Goal: Task Accomplishment & Management: Complete application form

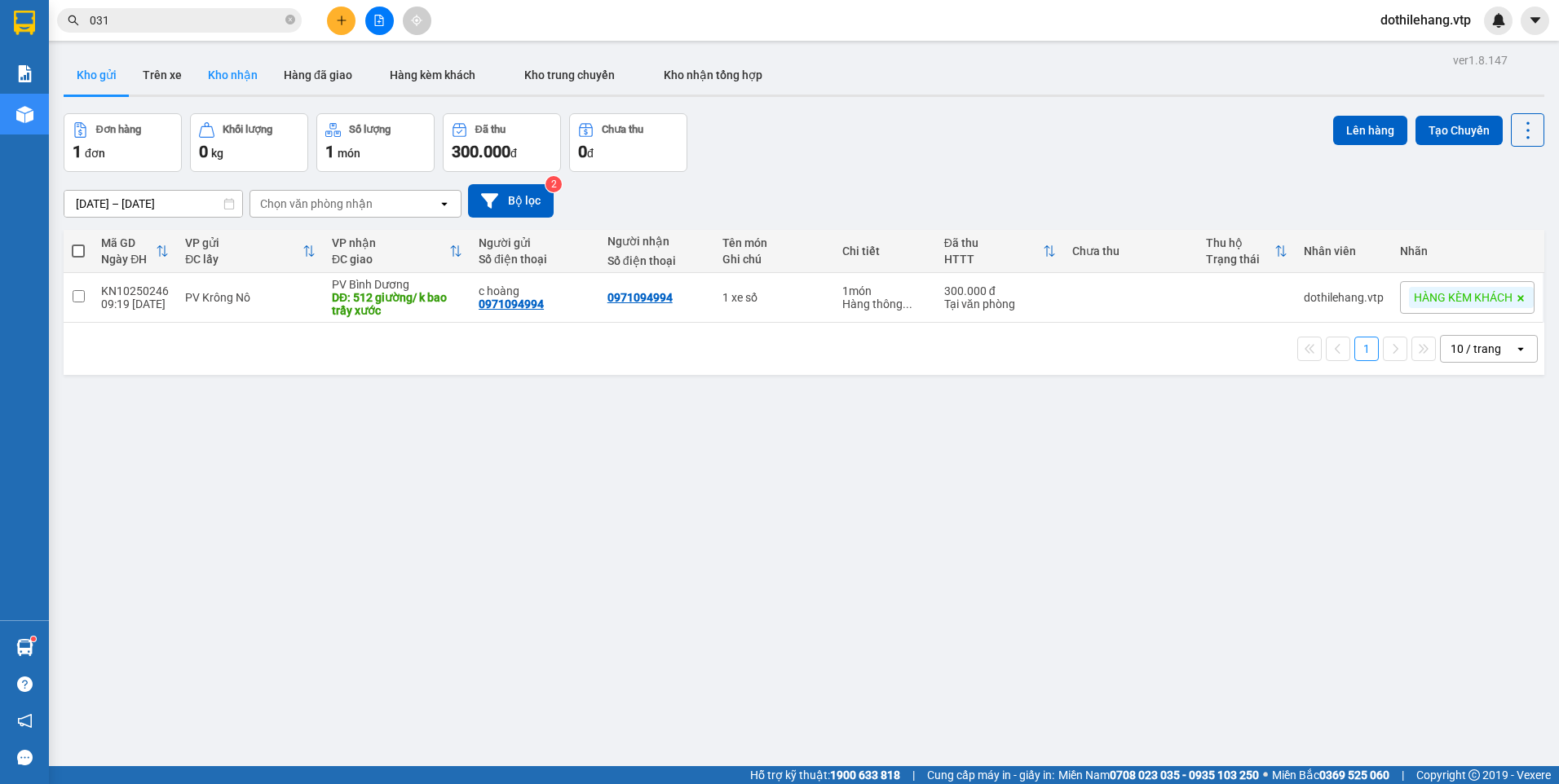
click at [215, 71] on button "Kho nhận" at bounding box center [233, 75] width 76 height 40
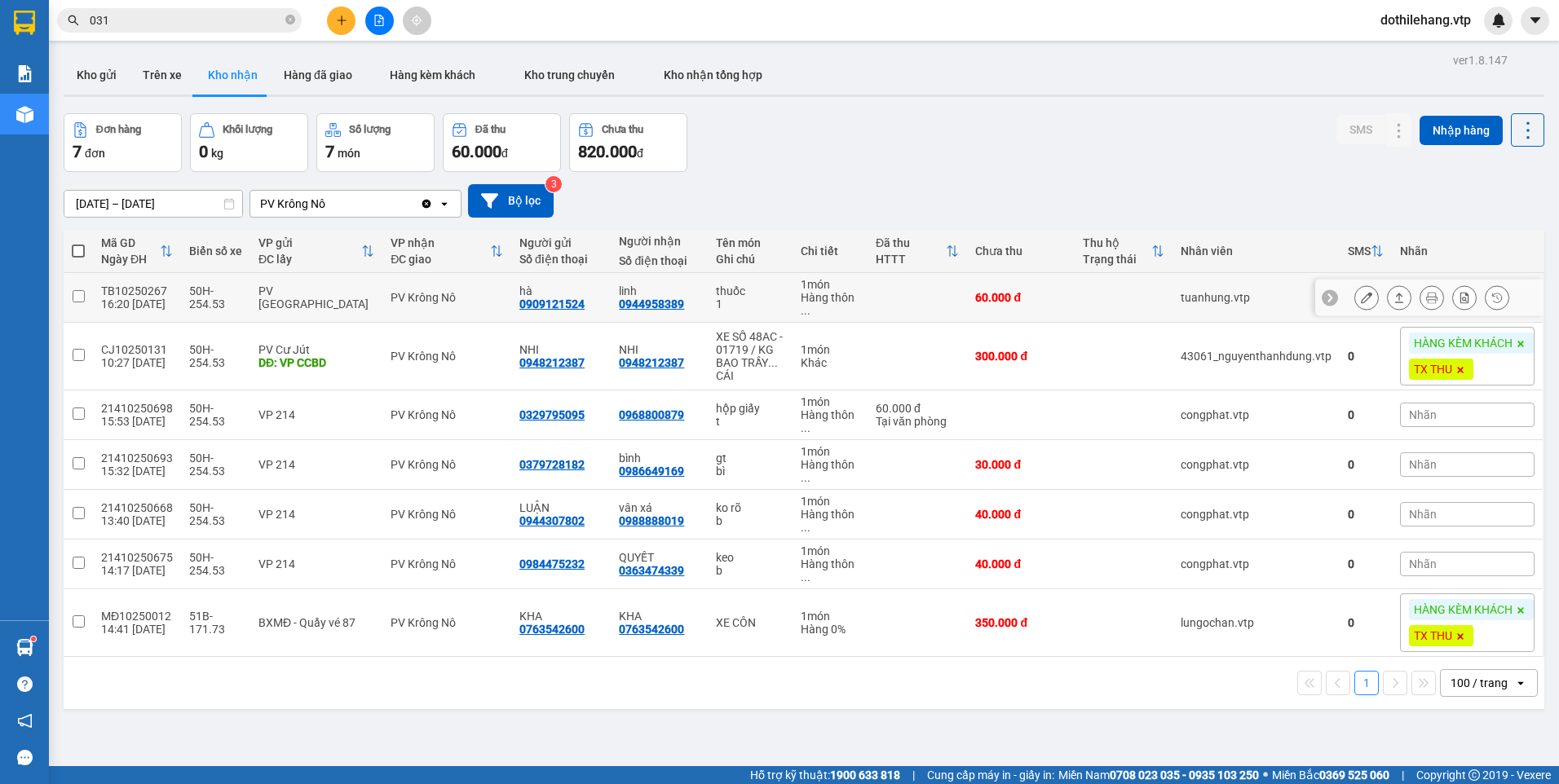
click at [912, 288] on td at bounding box center [917, 298] width 99 height 50
checkbox input "true"
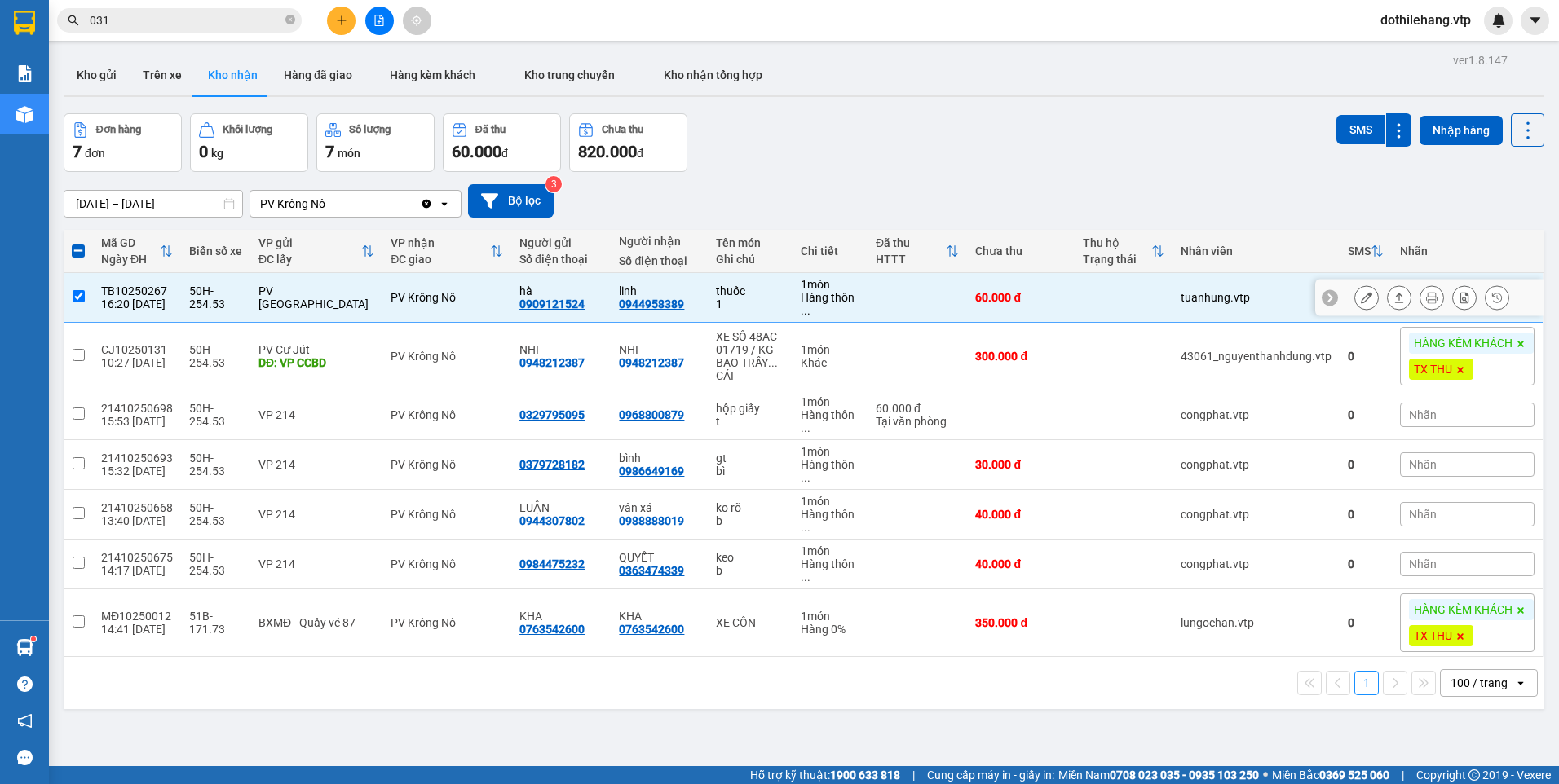
click at [1394, 299] on icon at bounding box center [1400, 298] width 12 height 12
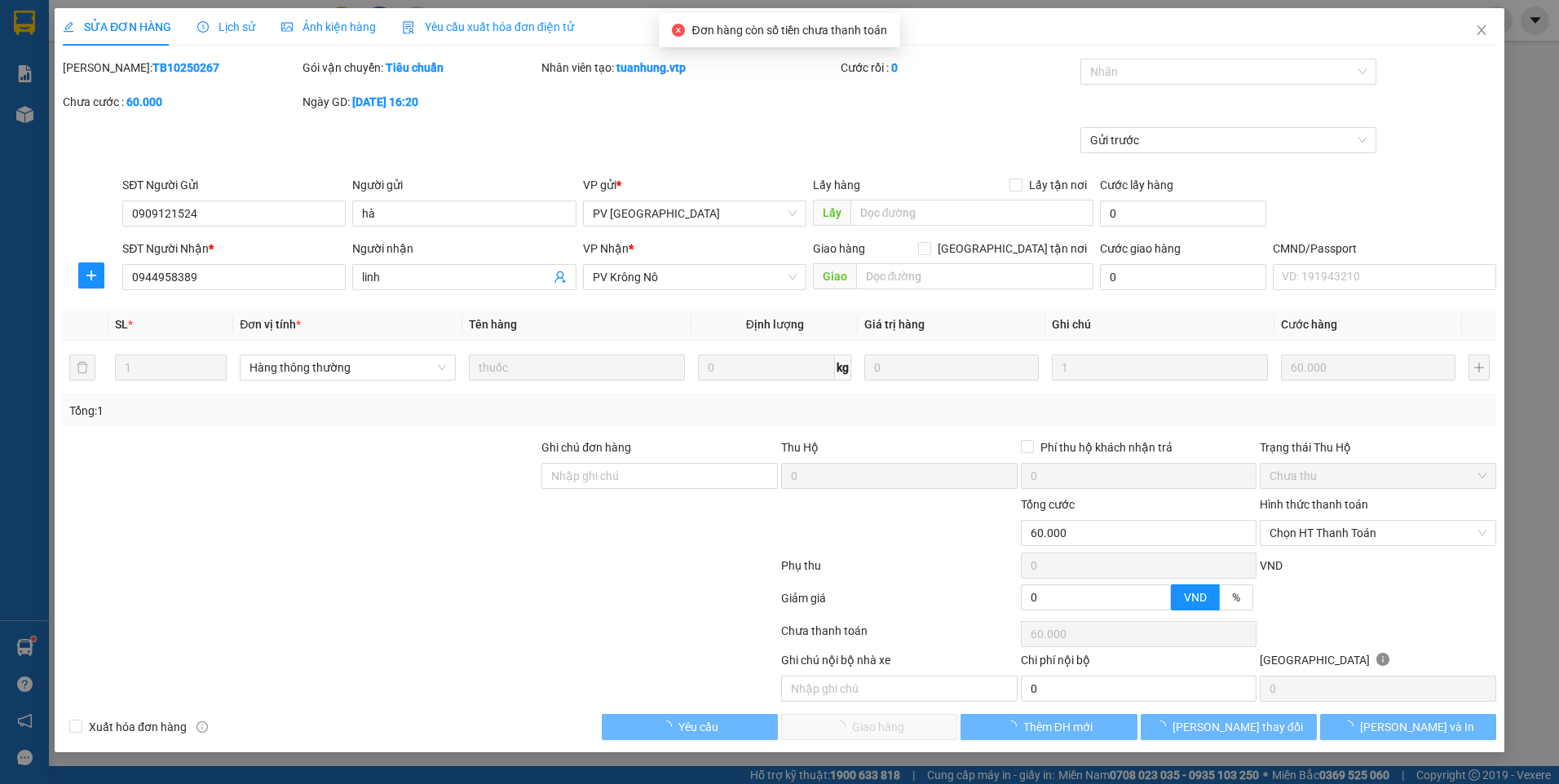
type input "0909121524"
type input "hà"
type input "0944958389"
type input "linh"
type input "0"
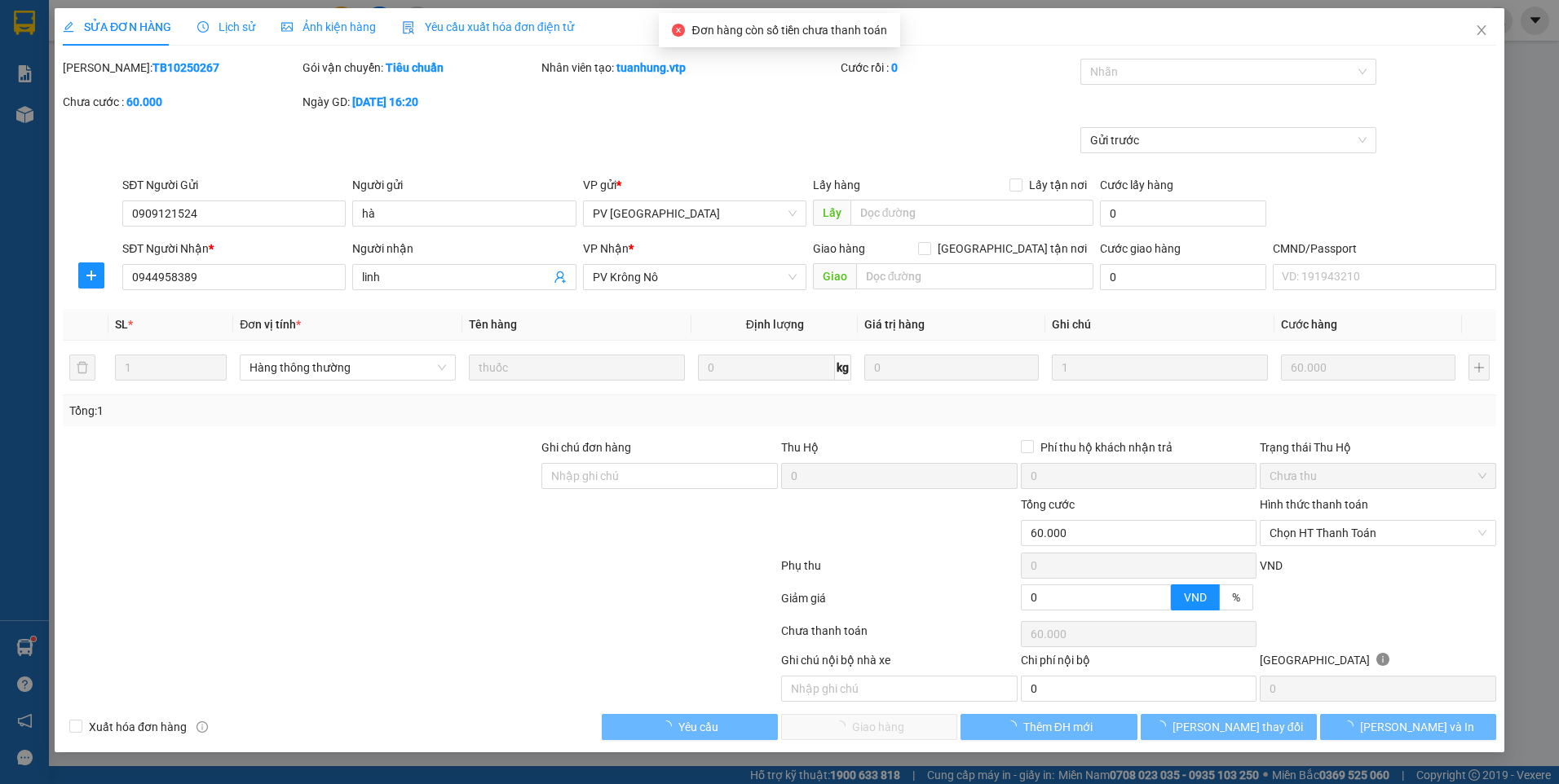
type input "60.000"
type input "3.000"
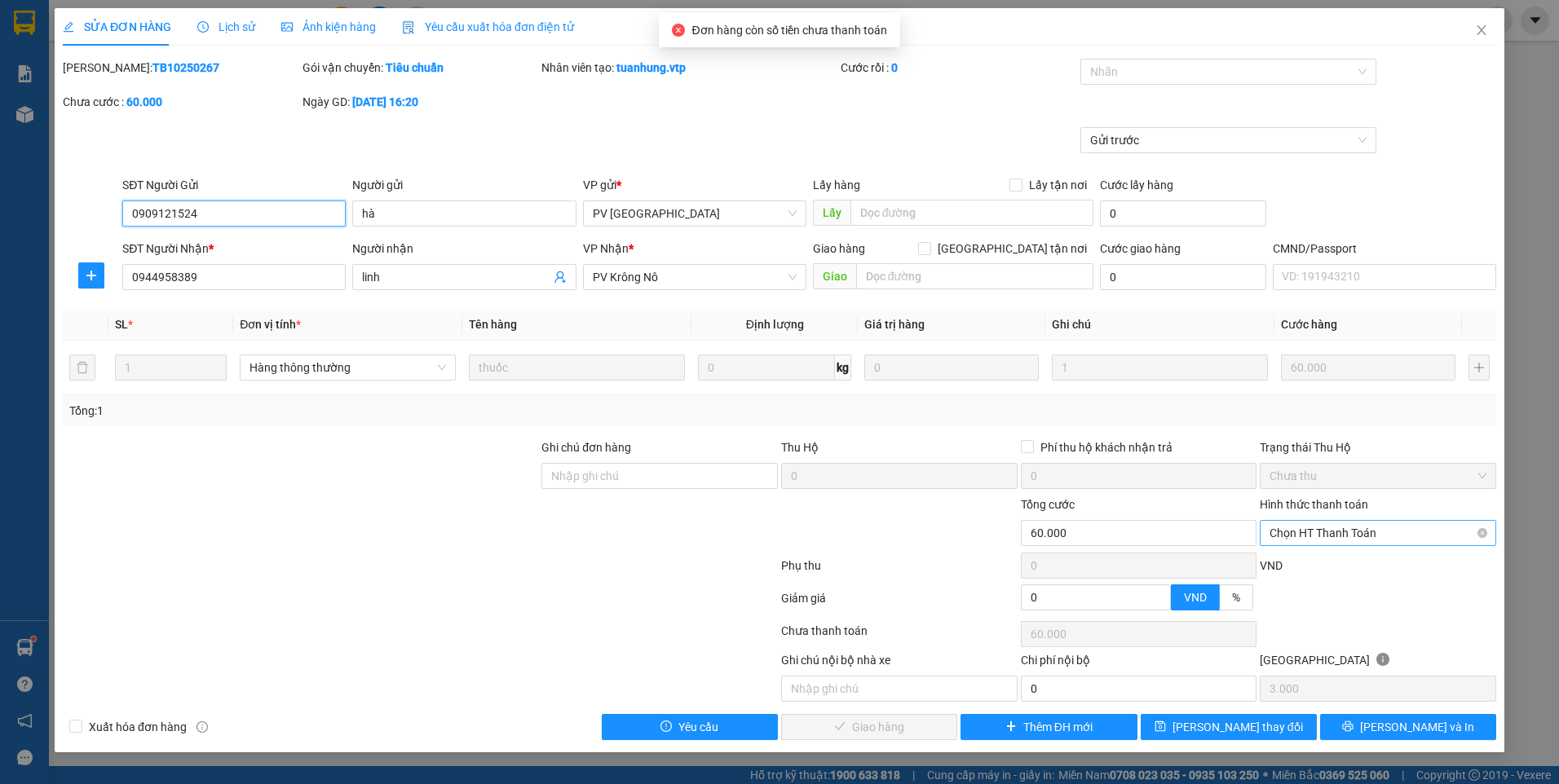
click at [1354, 542] on span "Chọn HT Thanh Toán" at bounding box center [1378, 532] width 217 height 24
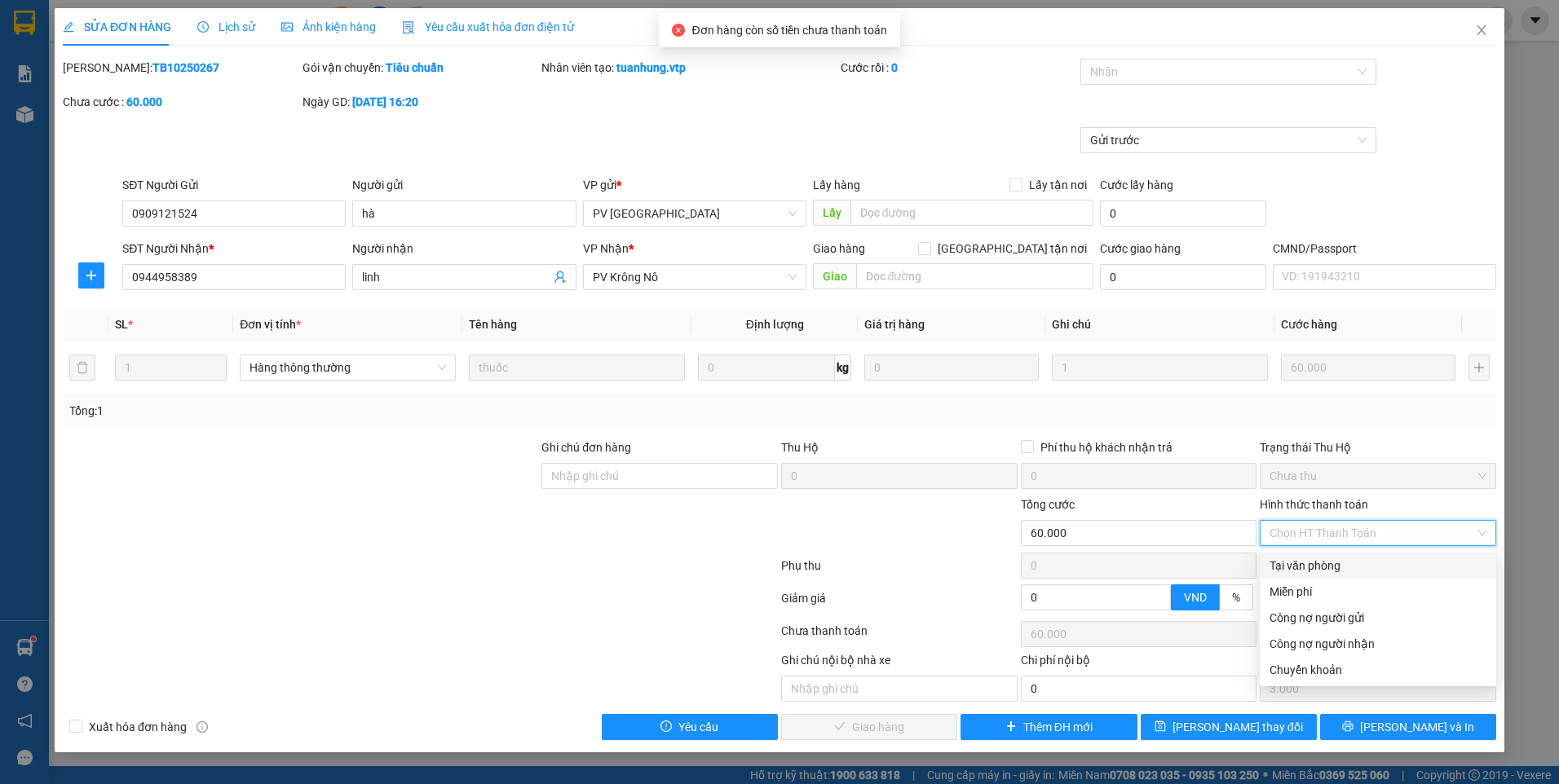
click at [1347, 559] on div "Tại văn phòng" at bounding box center [1378, 565] width 217 height 18
type input "0"
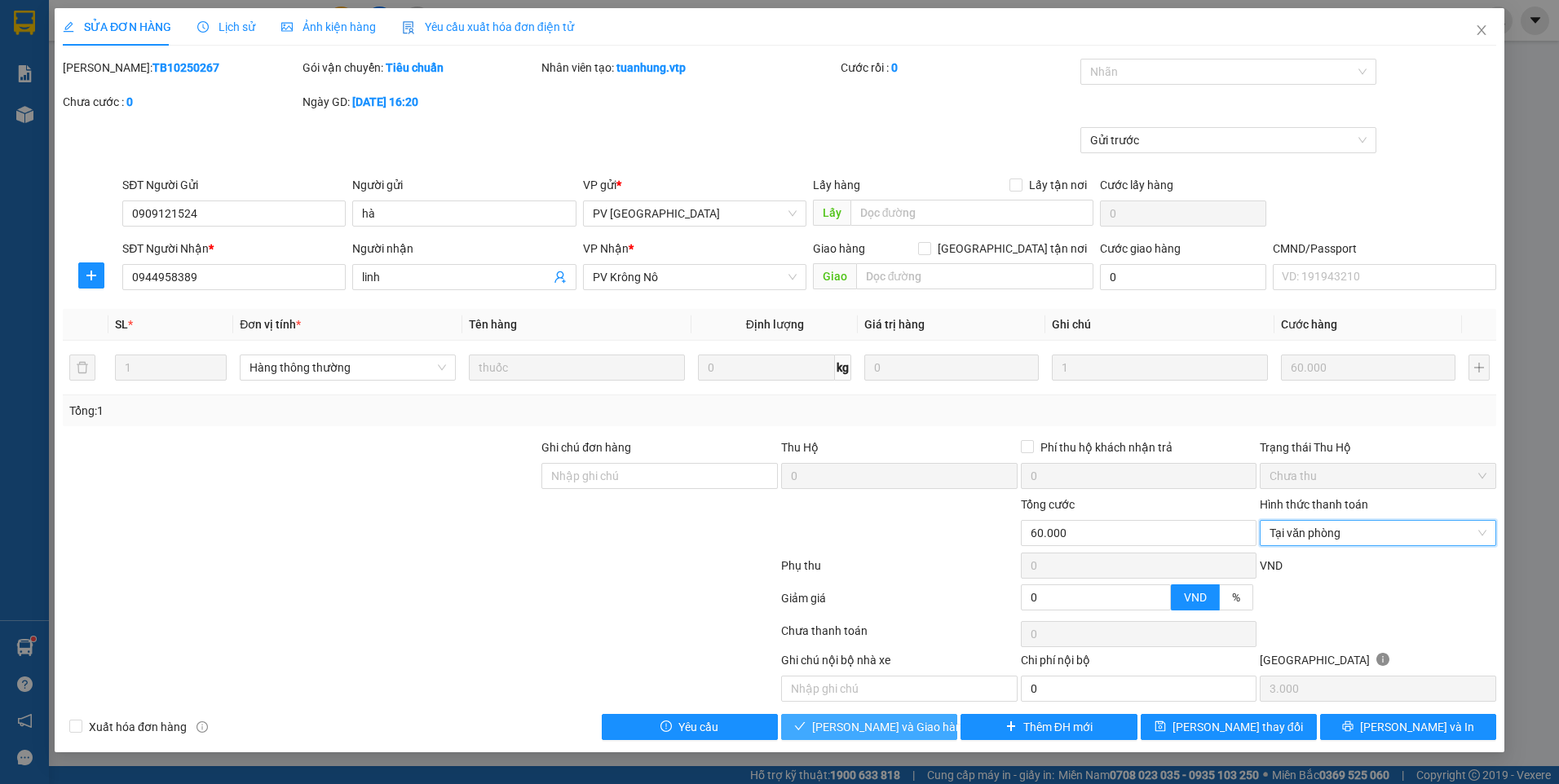
click at [851, 725] on span "[PERSON_NAME] và Giao hàng" at bounding box center [890, 727] width 156 height 18
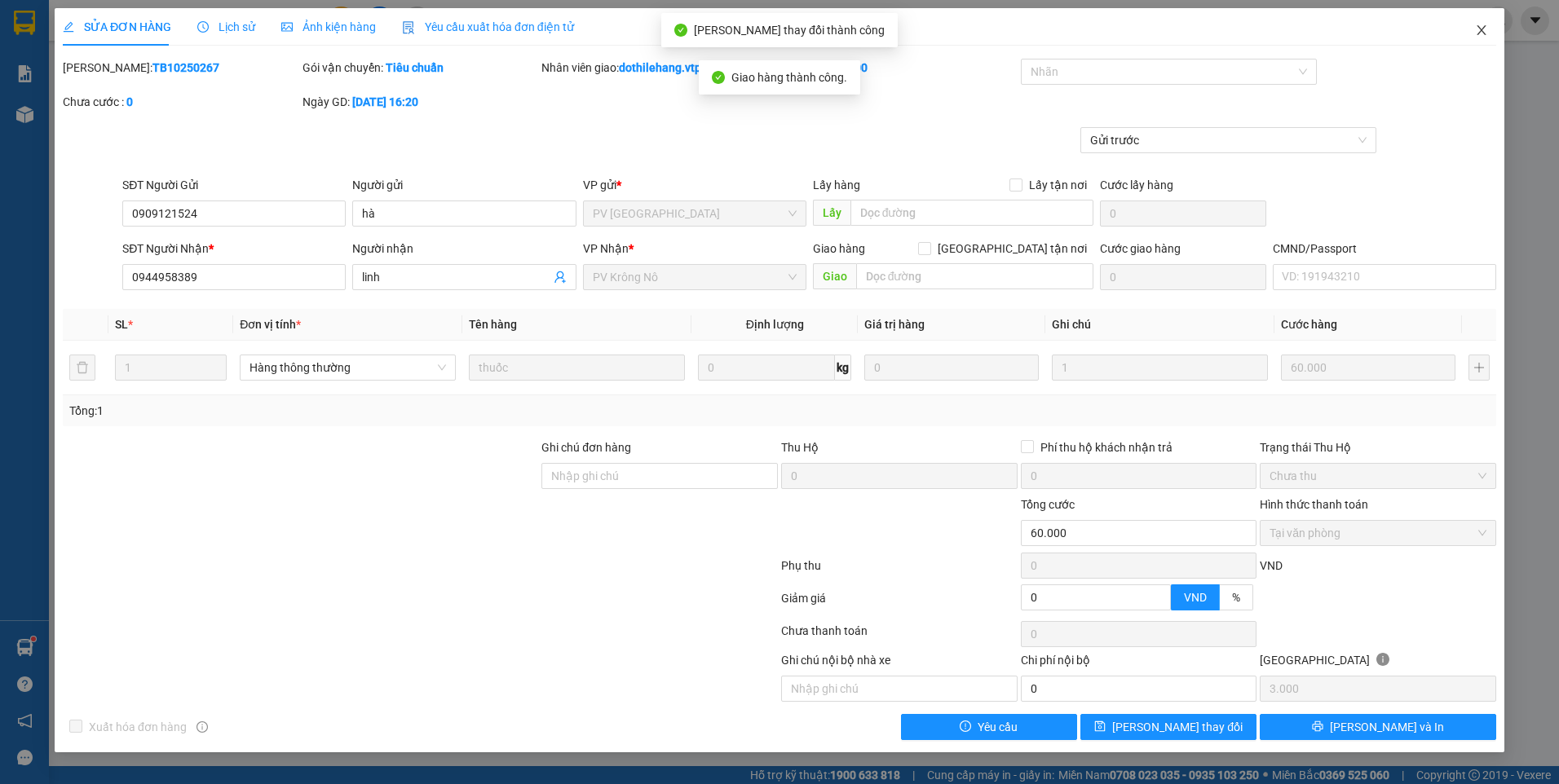
click at [1478, 33] on icon "close" at bounding box center [1482, 30] width 13 height 13
